Goal: Information Seeking & Learning: Learn about a topic

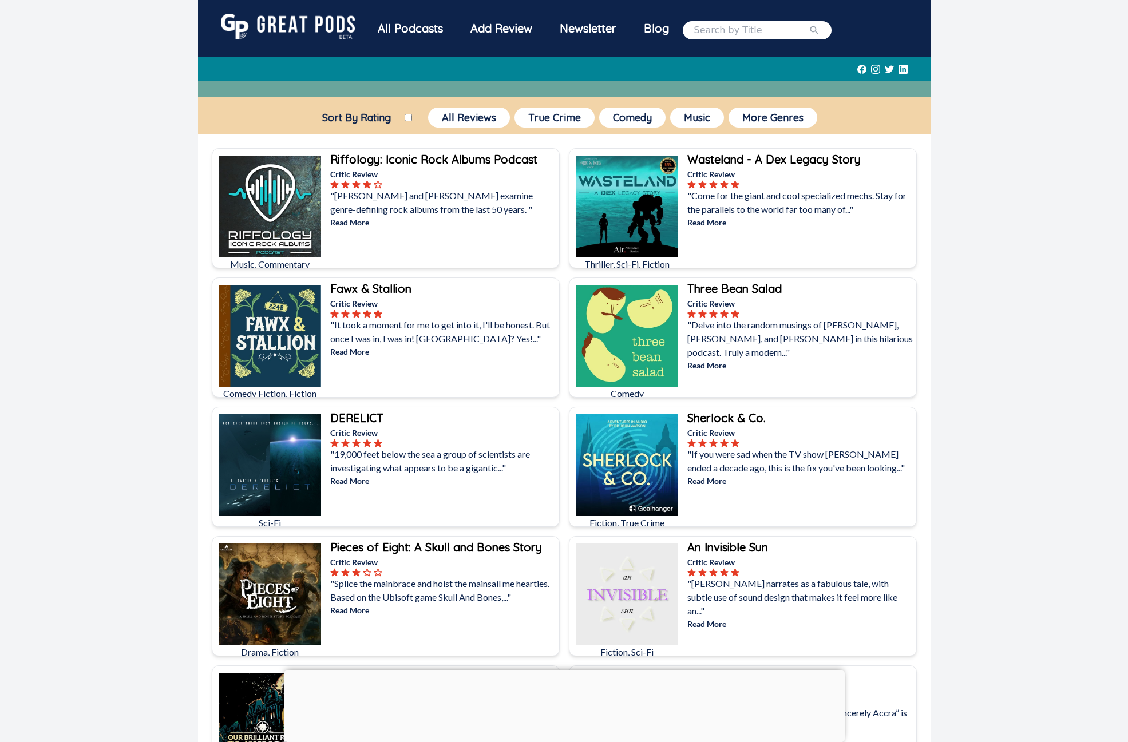
click at [675, 199] on img at bounding box center [627, 207] width 102 height 102
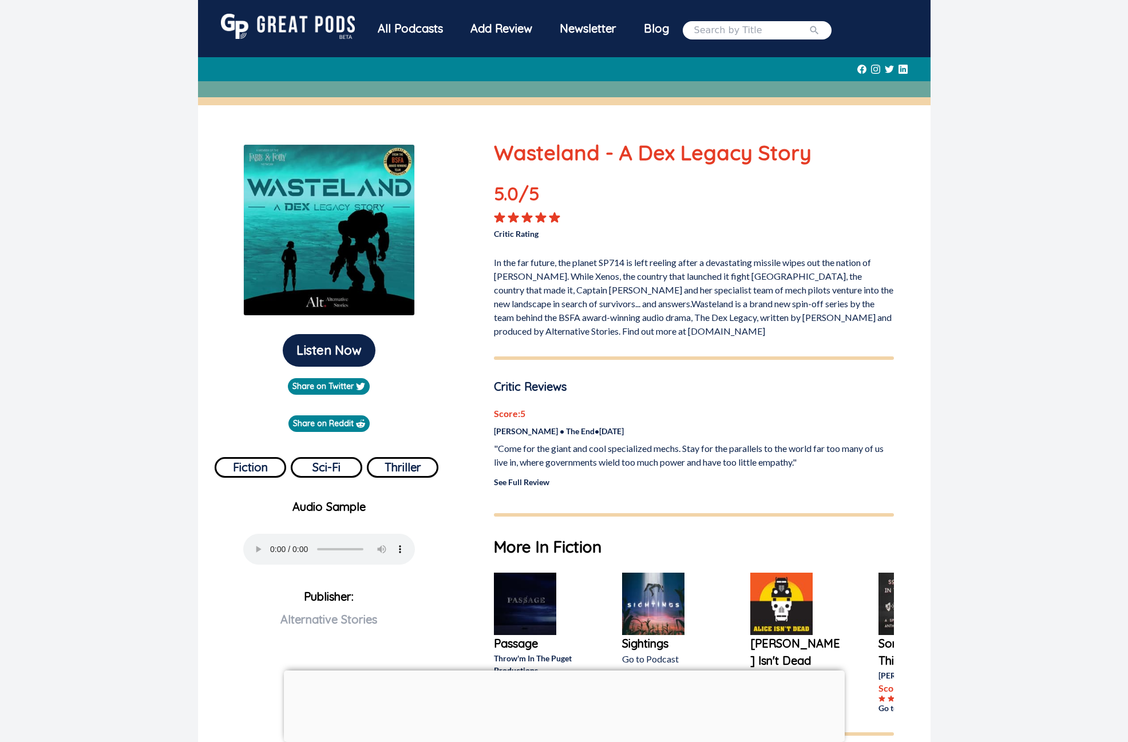
click at [271, 27] on img at bounding box center [288, 26] width 134 height 25
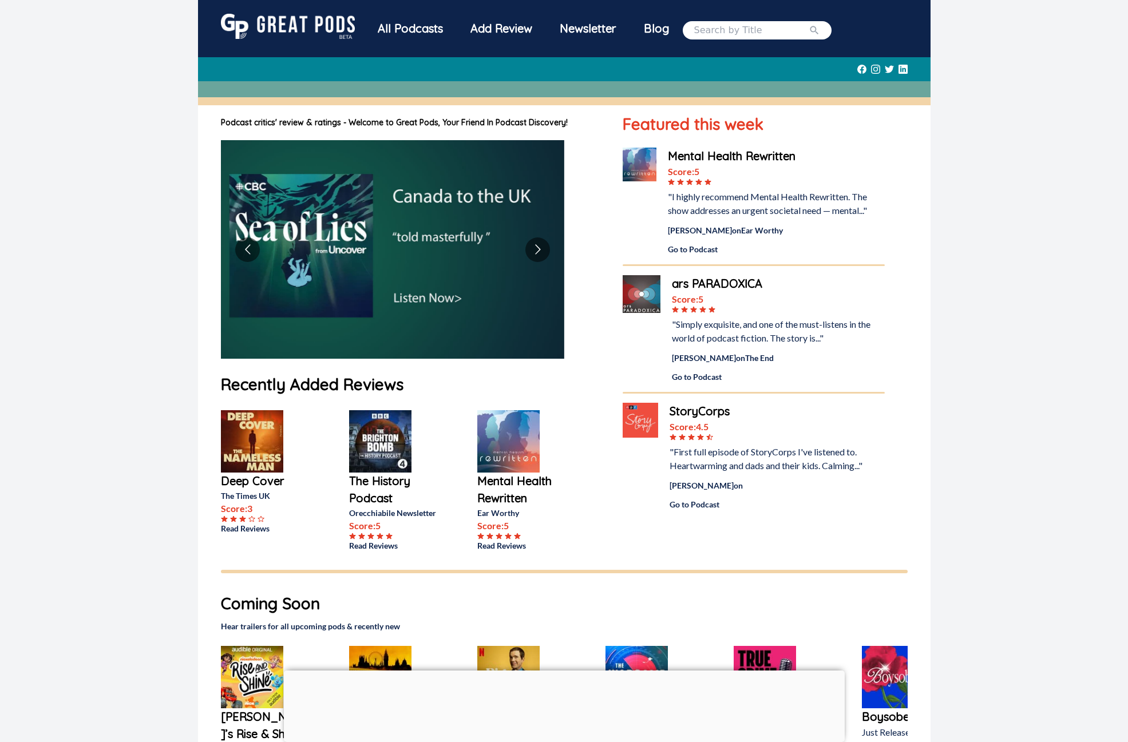
click at [367, 31] on div "All Podcasts" at bounding box center [410, 29] width 93 height 30
click at [389, 30] on div "All Podcasts" at bounding box center [410, 29] width 93 height 30
click at [414, 30] on div "All Podcasts" at bounding box center [410, 29] width 93 height 30
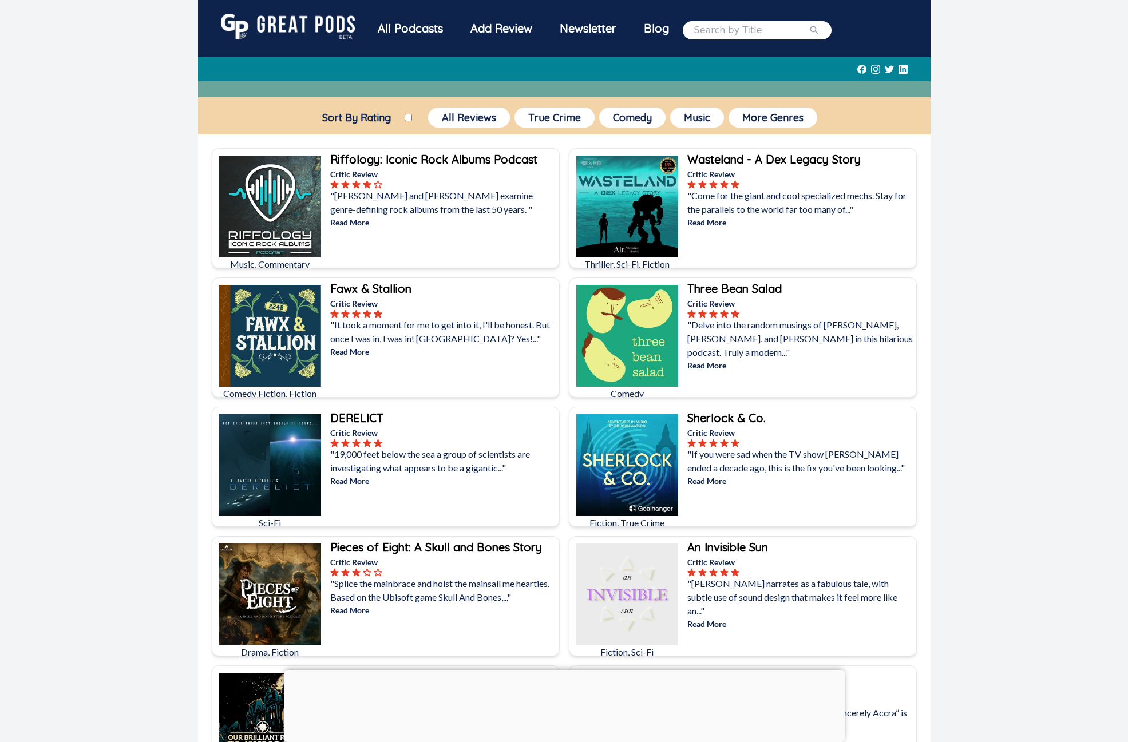
click at [411, 39] on div "All Podcasts" at bounding box center [410, 29] width 93 height 30
